Goal: Information Seeking & Learning: Learn about a topic

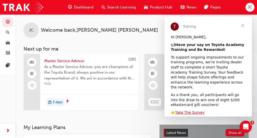
click at [243, 23] on span "Close" at bounding box center [243, 25] width 18 height 18
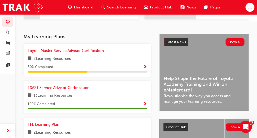
scroll to position [102, 0]
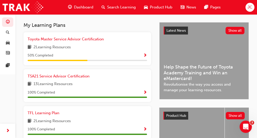
click at [127, 55] on div "50 % Completed" at bounding box center [87, 55] width 119 height 6
click at [94, 41] on span "Toyota Master Service Advisor Certification" at bounding box center [66, 39] width 76 height 5
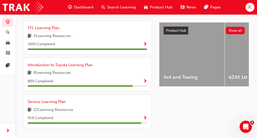
scroll to position [204, 0]
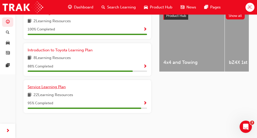
click at [56, 84] on link "Service Learning Plan" at bounding box center [48, 87] width 40 height 6
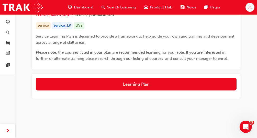
scroll to position [91, 0]
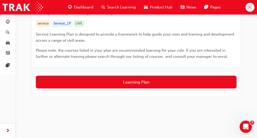
click at [92, 75] on div "Learning Plan" at bounding box center [136, 84] width 209 height 25
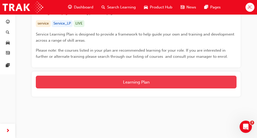
click at [90, 80] on button "Learning Plan" at bounding box center [136, 82] width 201 height 13
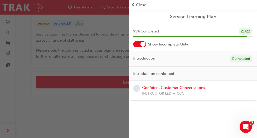
click at [144, 44] on div at bounding box center [142, 44] width 5 height 5
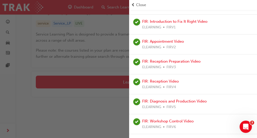
scroll to position [0, 0]
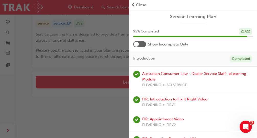
click at [90, 94] on div "button" at bounding box center [64, 69] width 129 height 138
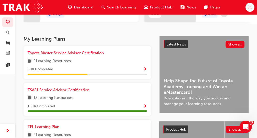
scroll to position [76, 0]
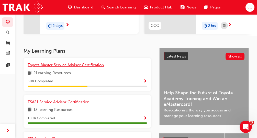
click at [71, 66] on span "Toyota Master Service Advisor Certification" at bounding box center [66, 65] width 76 height 5
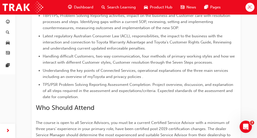
scroll to position [291, 0]
